Goal: Find specific page/section: Find specific page/section

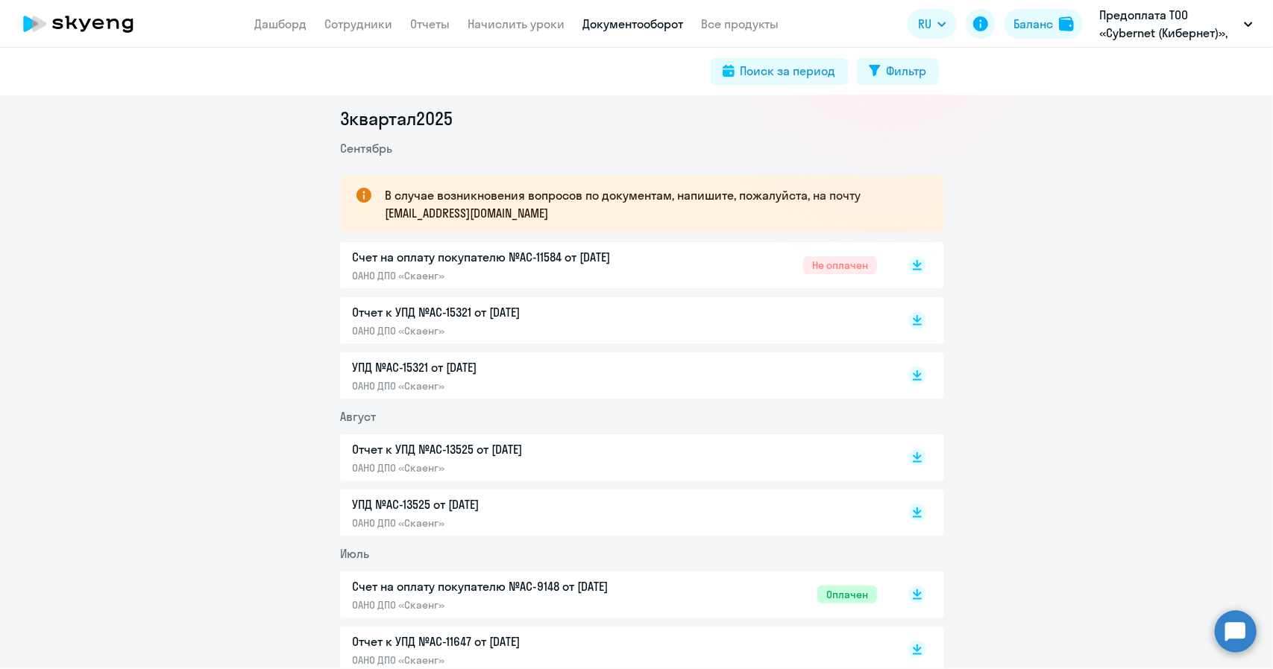
scroll to position [195, 0]
click at [394, 370] on p "УПД №AC-15321 от [DATE]" at bounding box center [508, 366] width 313 height 18
click at [430, 447] on p "Отчет к УПД №AC-13525 от [DATE]" at bounding box center [508, 448] width 313 height 18
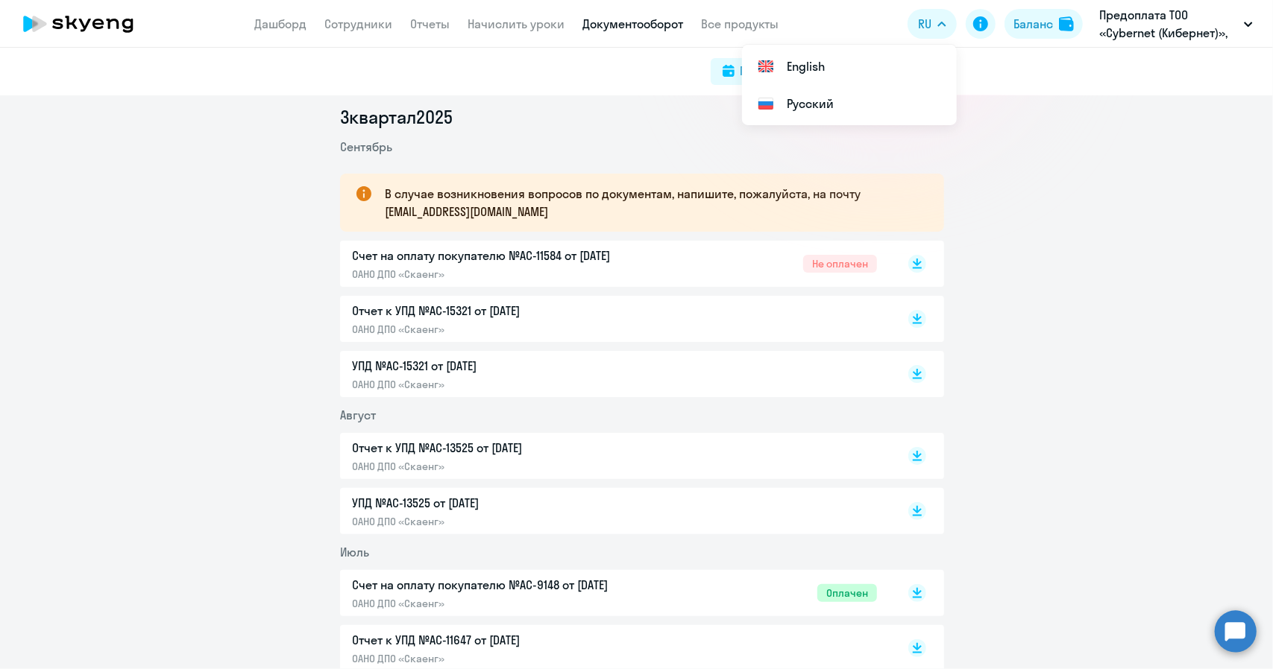
click at [410, 371] on p "УПД №AC-15321 от [DATE]" at bounding box center [508, 366] width 313 height 18
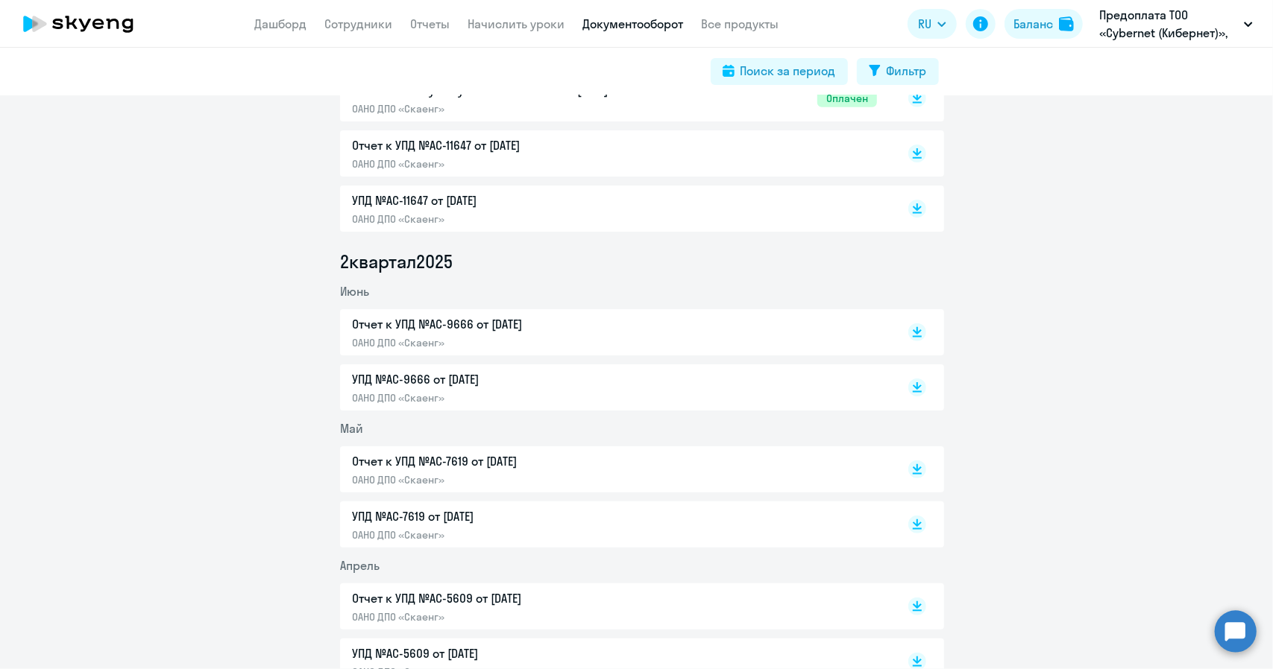
scroll to position [690, 0]
click at [447, 384] on p "УПД №AC-9666 от [DATE]" at bounding box center [508, 380] width 313 height 18
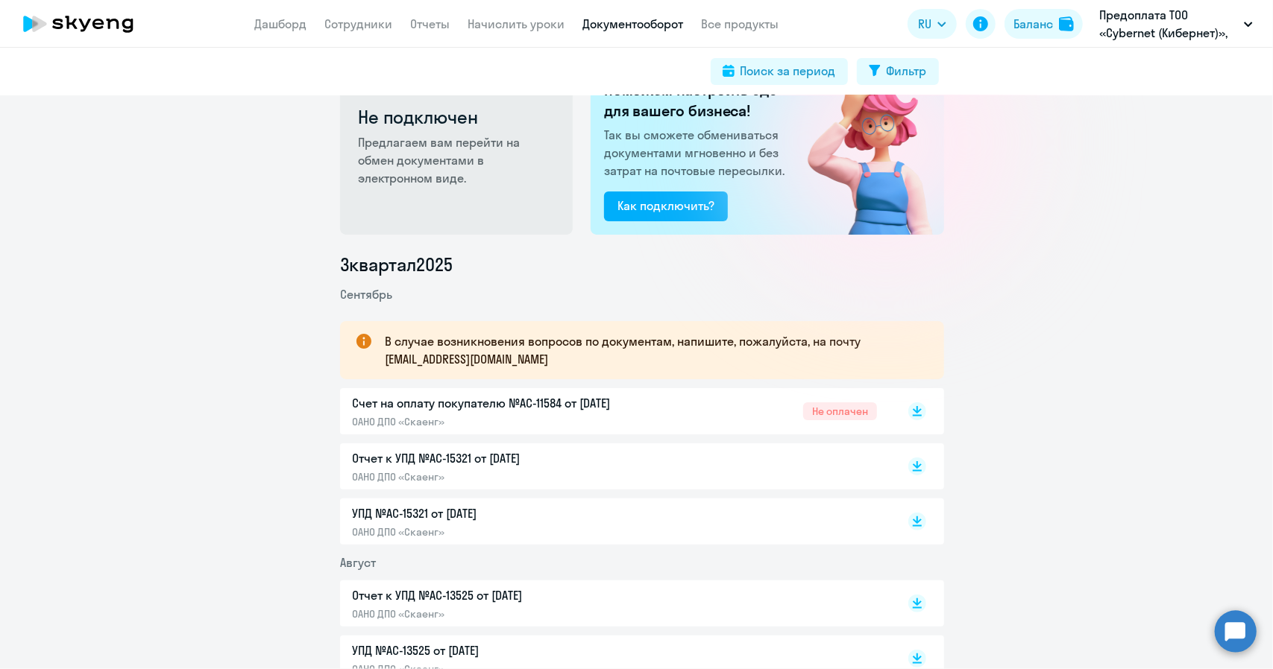
scroll to position [0, 0]
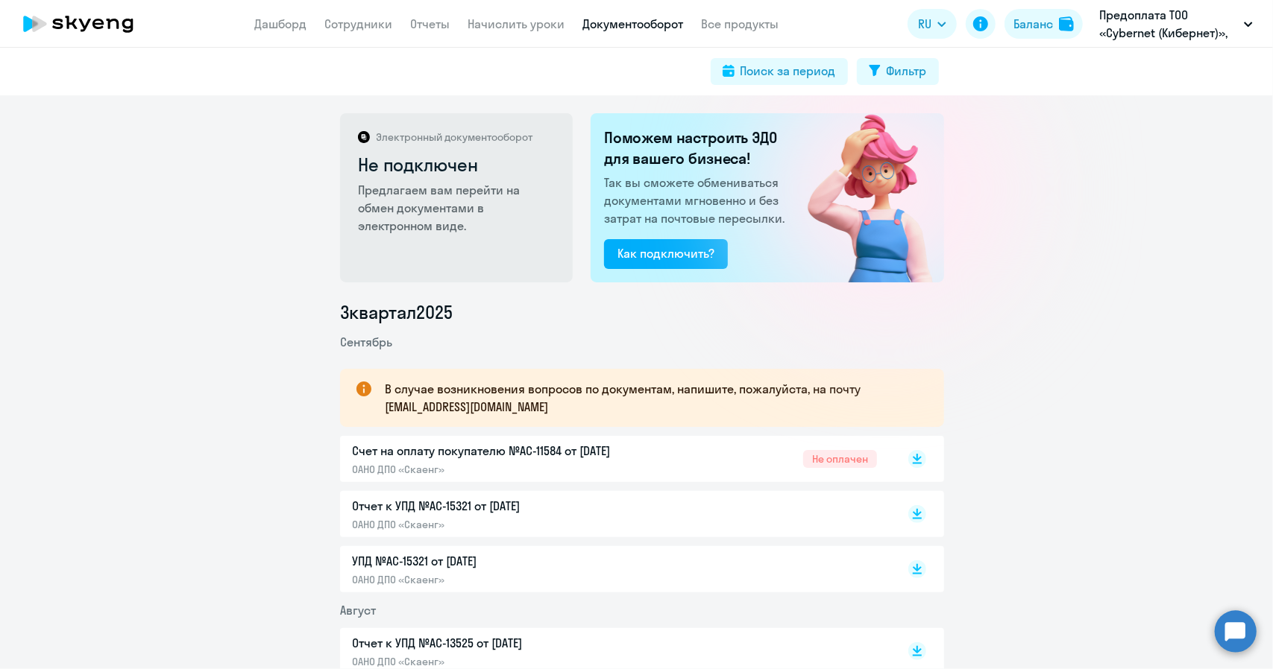
click at [626, 25] on link "Документооборот" at bounding box center [633, 23] width 101 height 15
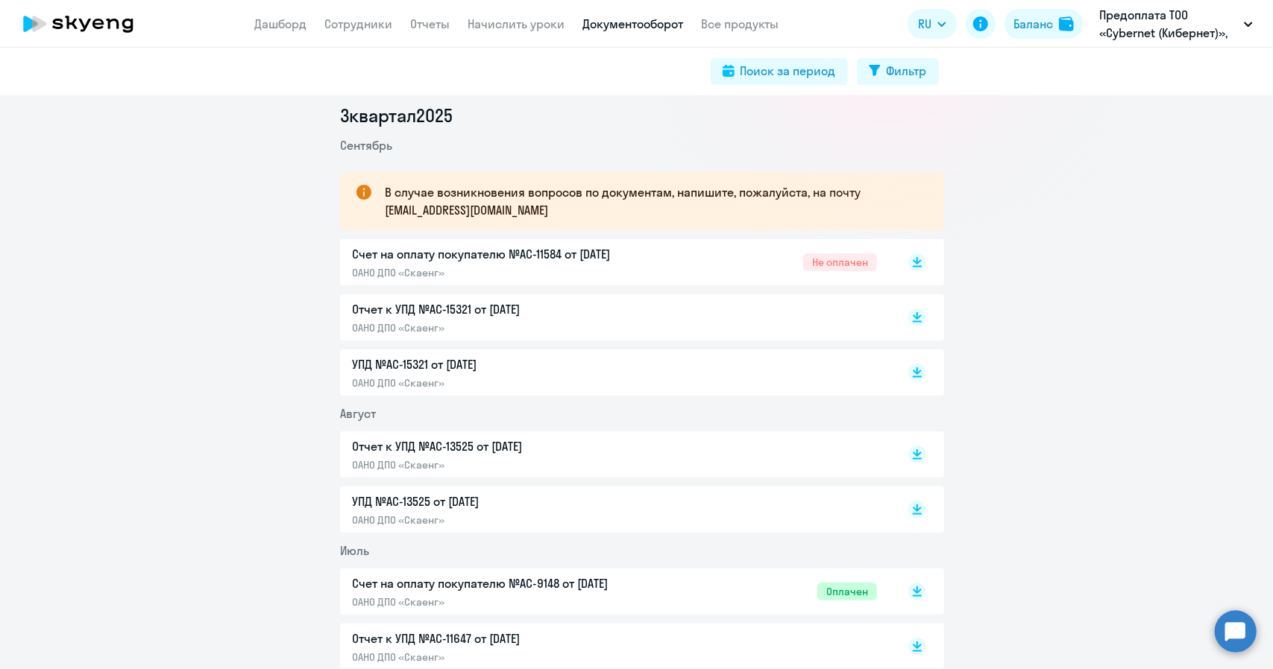
scroll to position [197, 0]
click at [419, 443] on p "Отчет к УПД №AC-13525 от [DATE]" at bounding box center [508, 447] width 313 height 18
click at [438, 311] on p "Отчет к УПД №AC-15321 от [DATE]" at bounding box center [508, 309] width 313 height 18
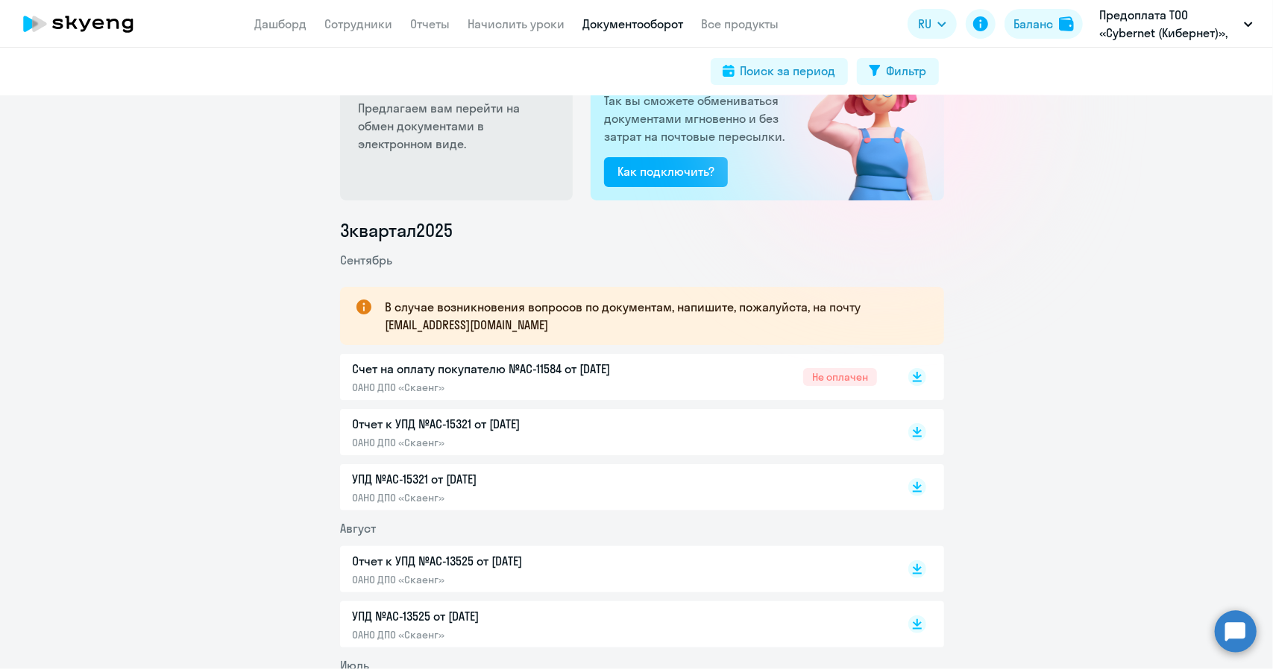
scroll to position [0, 0]
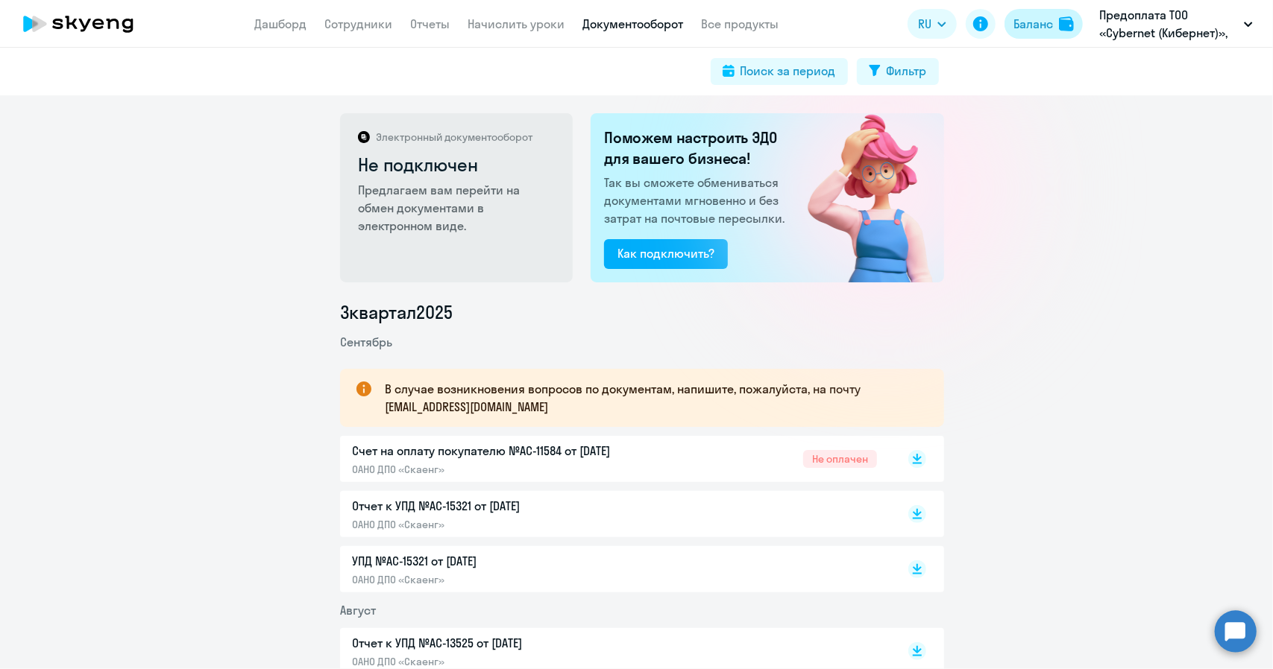
click at [1043, 12] on button "Баланс" at bounding box center [1043, 24] width 78 height 30
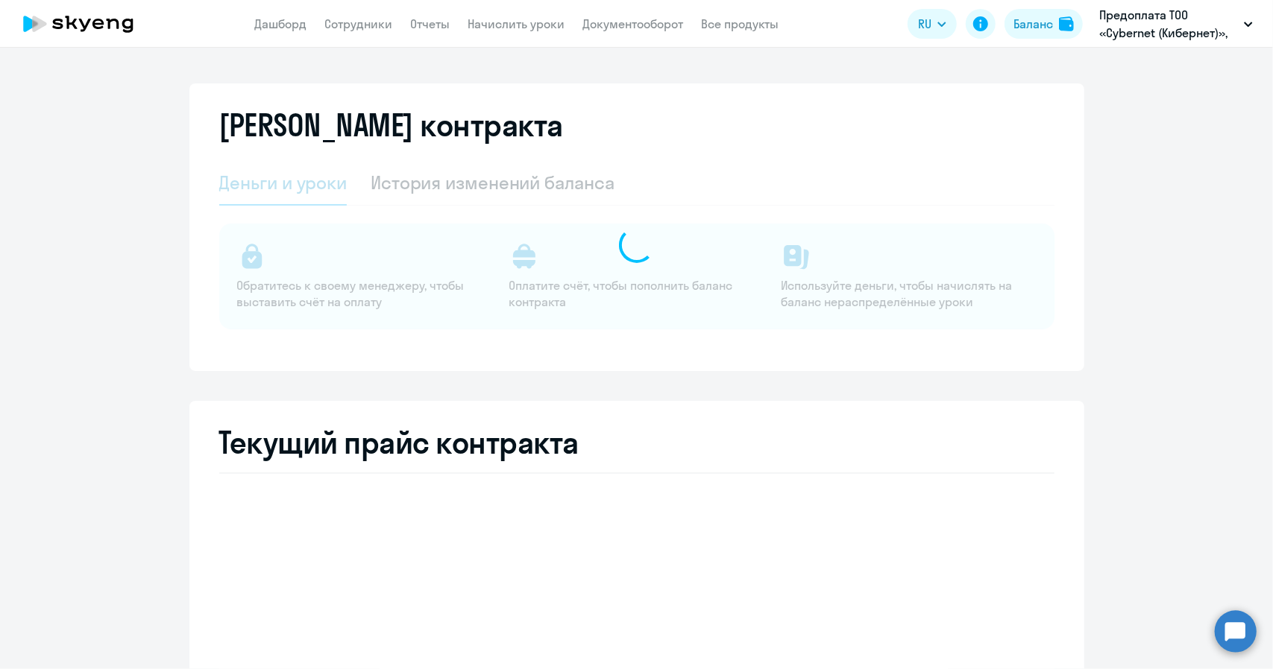
select select "english_adult_not_native_speaker"
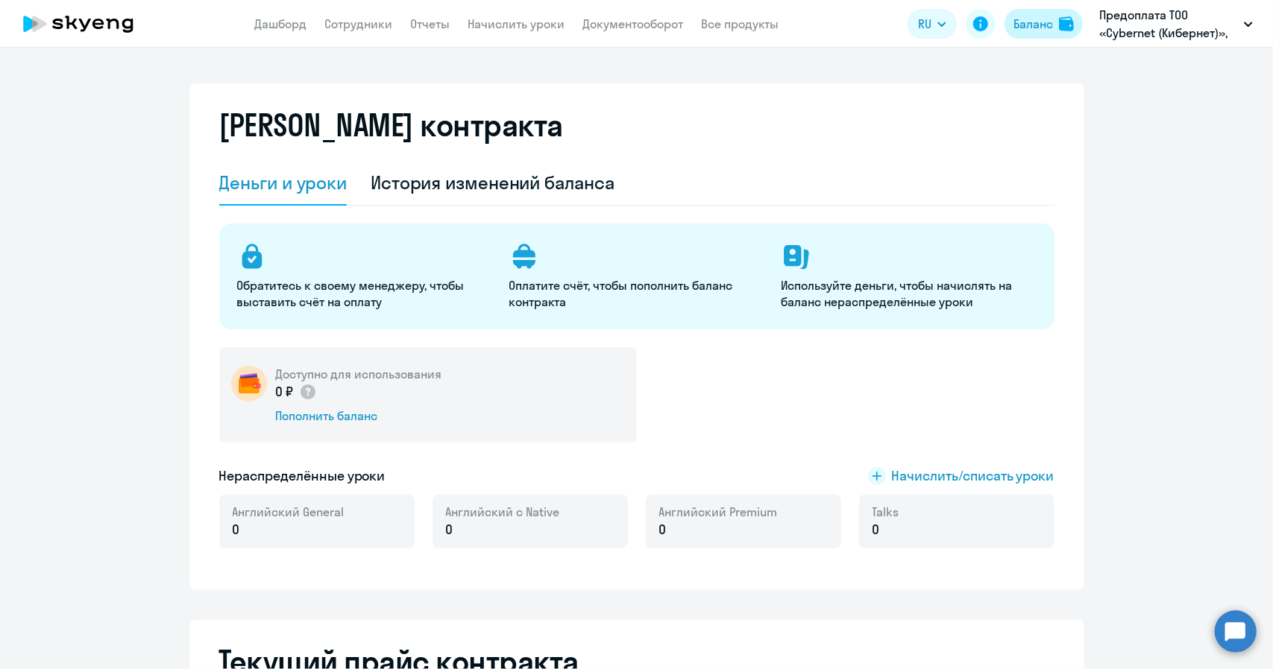
click at [1035, 20] on div "Баланс" at bounding box center [1033, 24] width 40 height 18
click at [352, 23] on link "Сотрудники" at bounding box center [359, 23] width 68 height 15
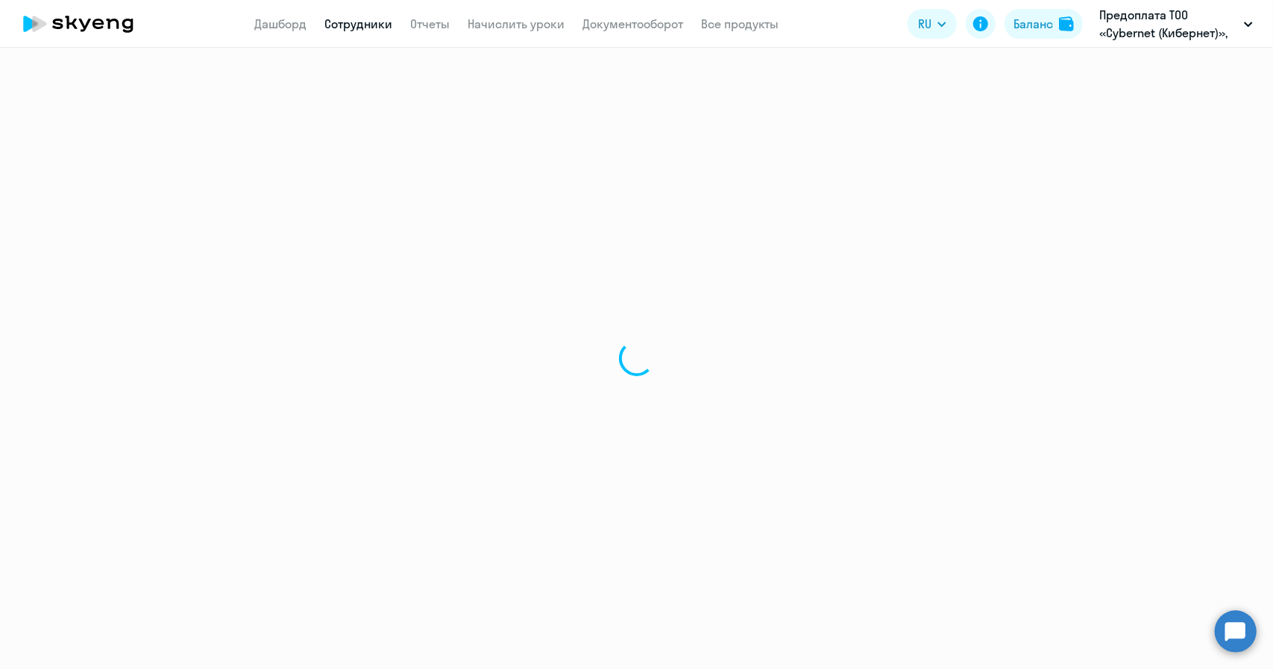
select select "30"
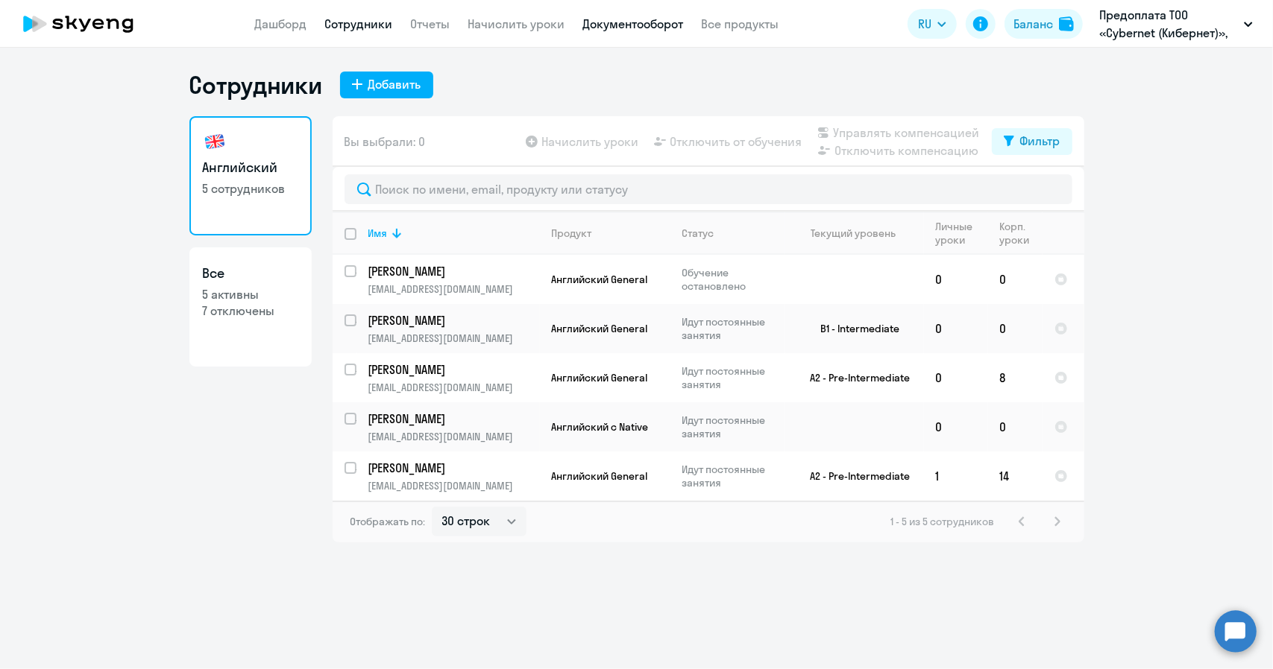
click at [640, 25] on link "Документооборот" at bounding box center [633, 23] width 101 height 15
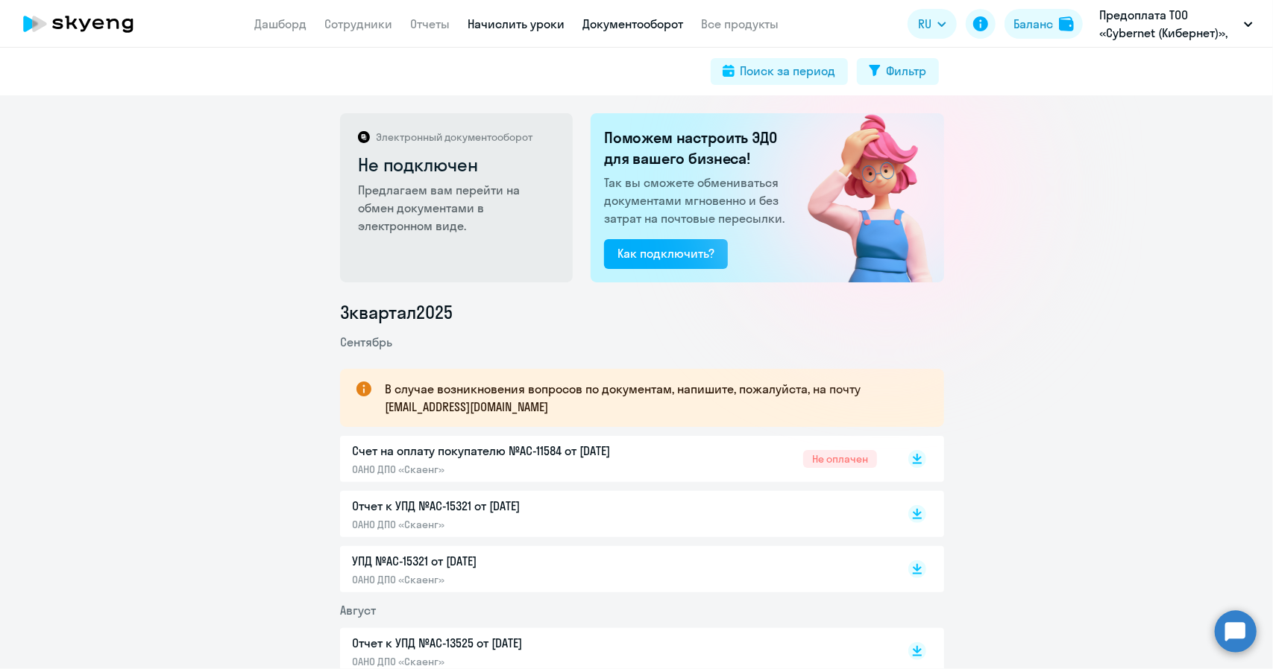
click at [527, 29] on link "Начислить уроки" at bounding box center [516, 23] width 97 height 15
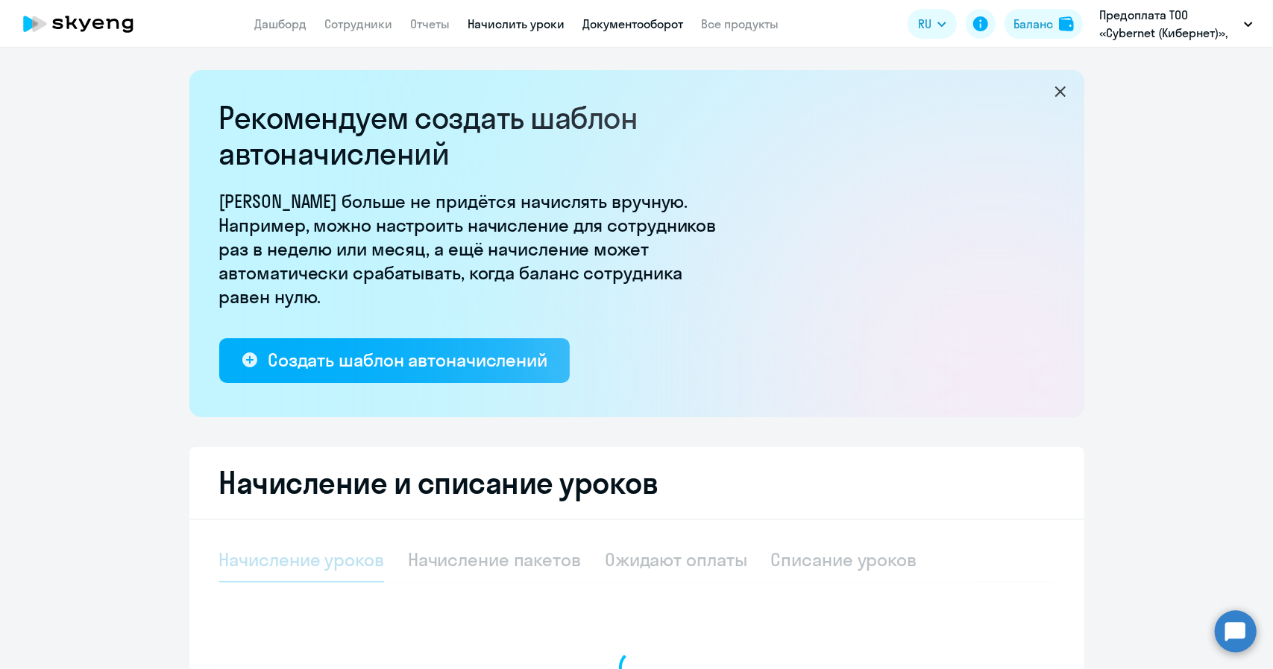
select select "10"
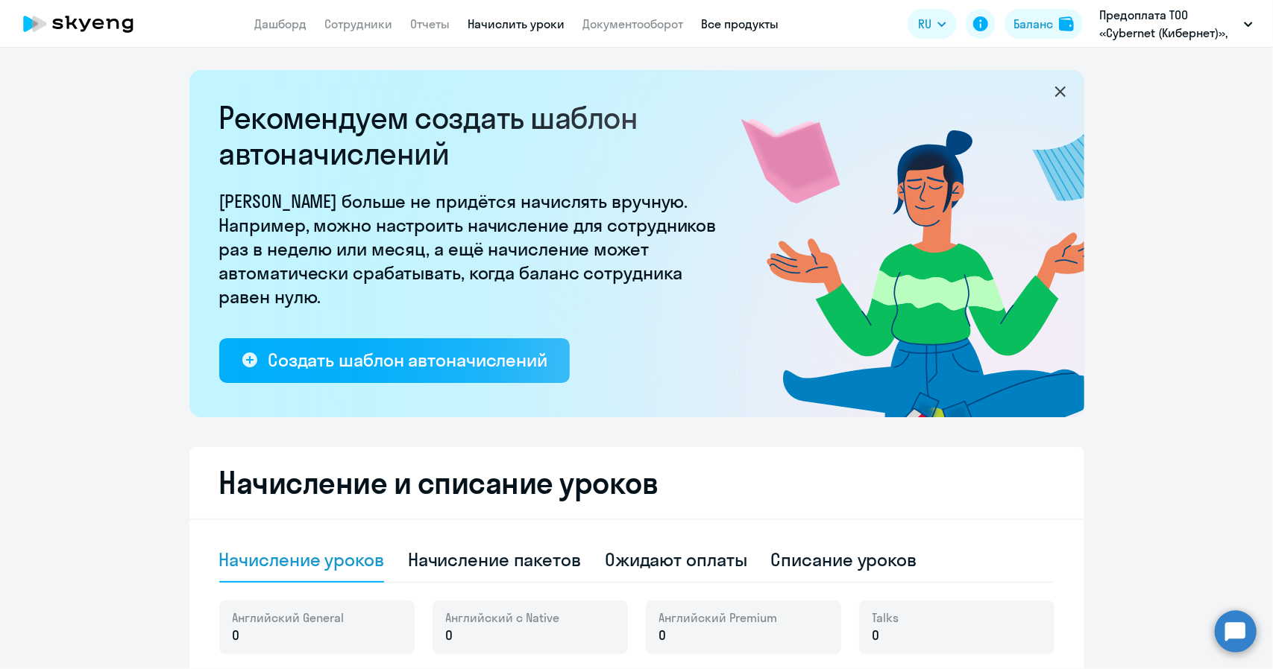
click at [737, 22] on link "Все продукты" at bounding box center [741, 23] width 78 height 15
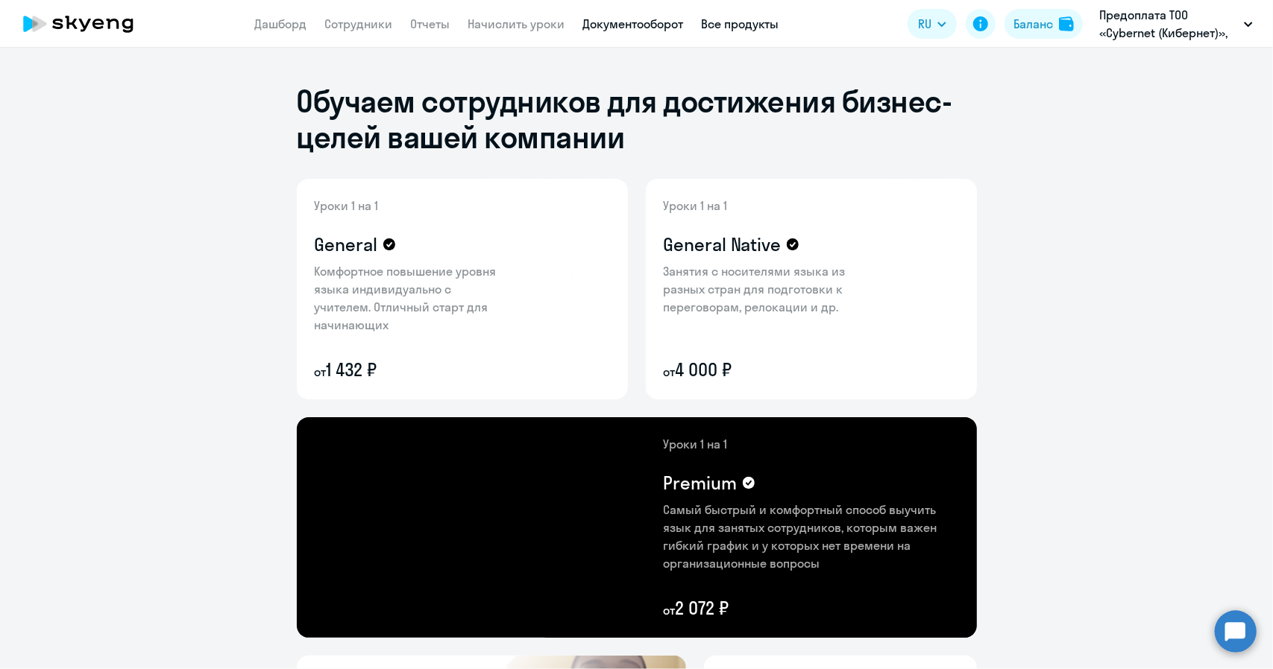
click at [617, 25] on link "Документооборот" at bounding box center [633, 23] width 101 height 15
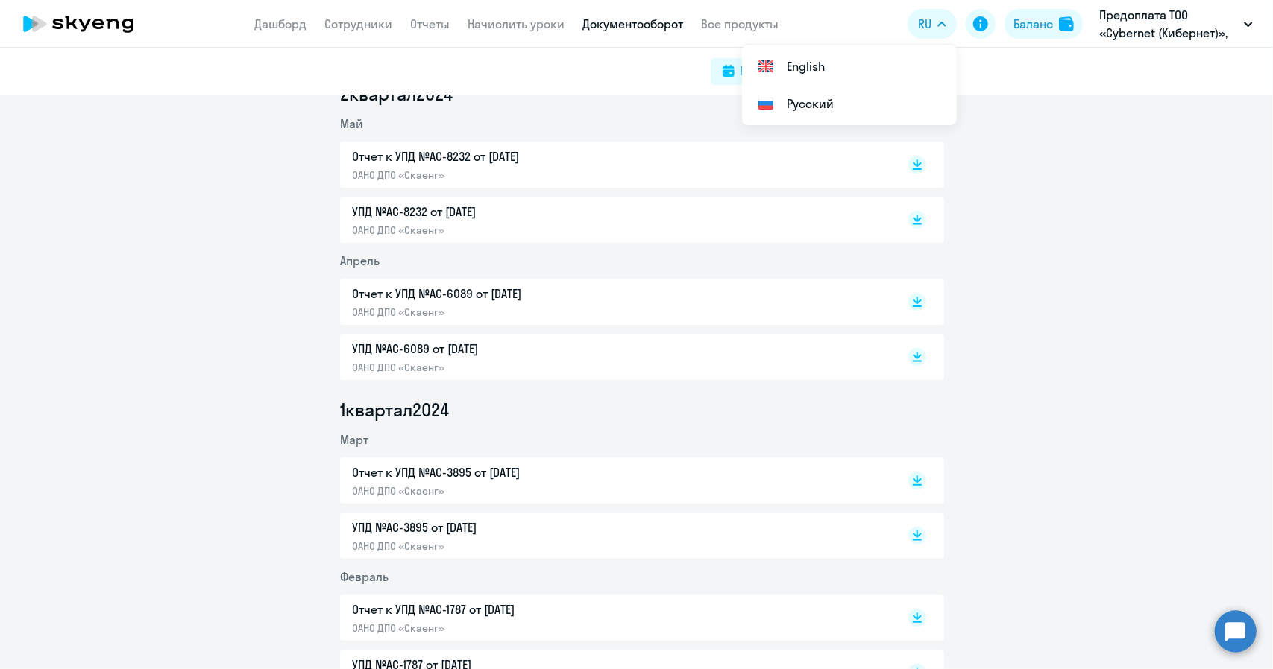
scroll to position [2404, 0]
